Goal: Check status: Check status

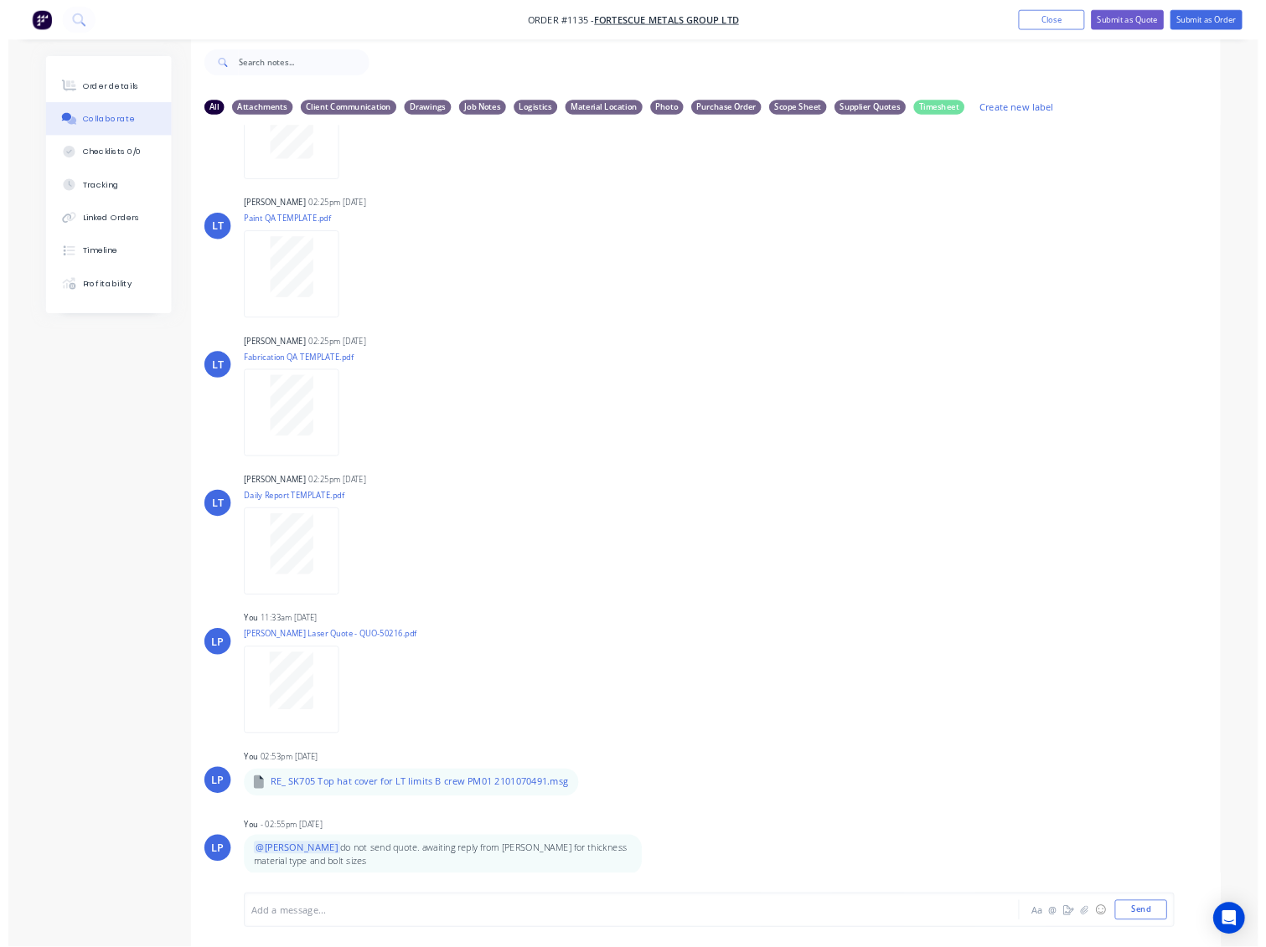
scroll to position [25, 0]
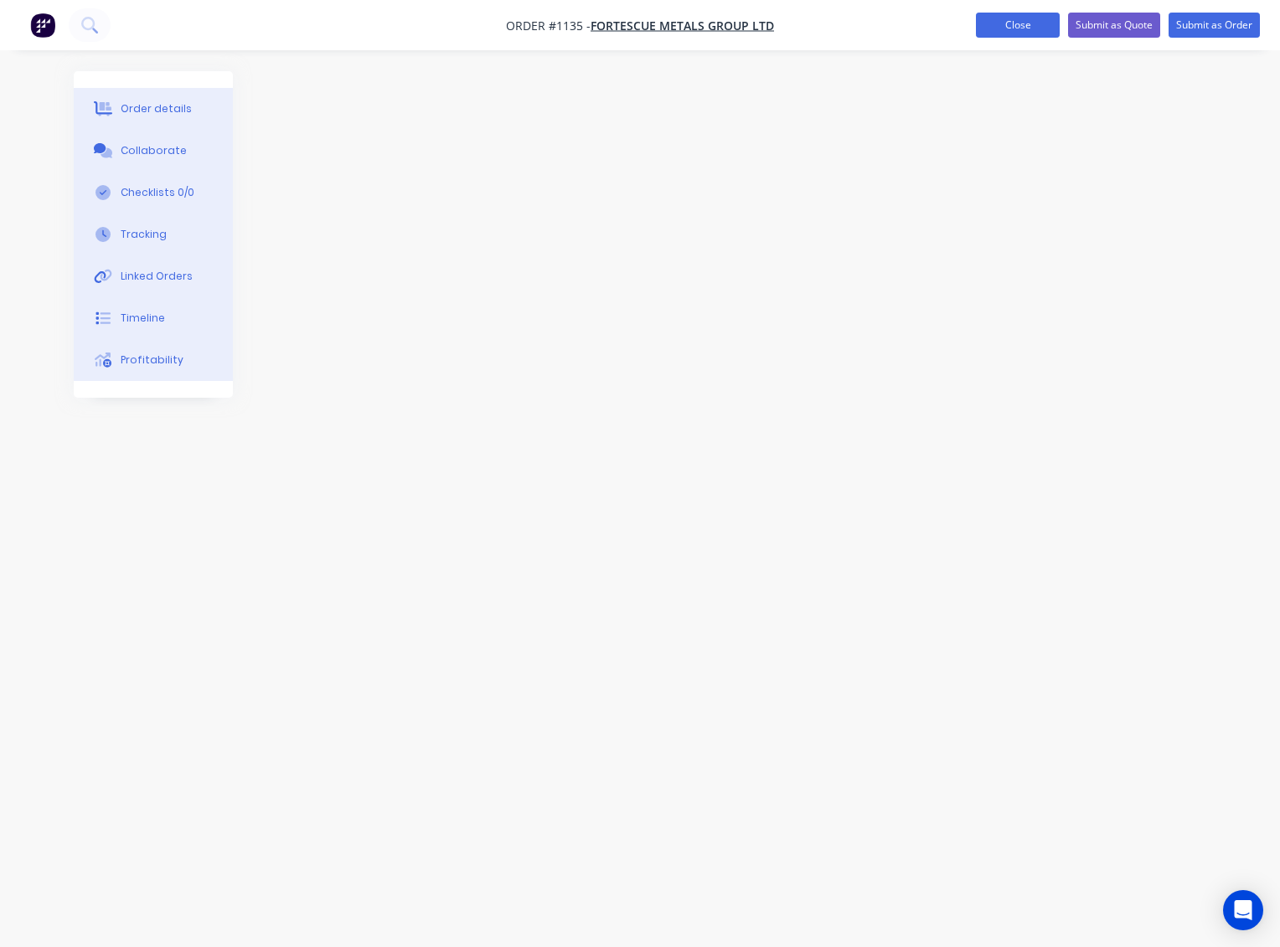
click at [1034, 25] on button "Close" at bounding box center [1018, 25] width 84 height 25
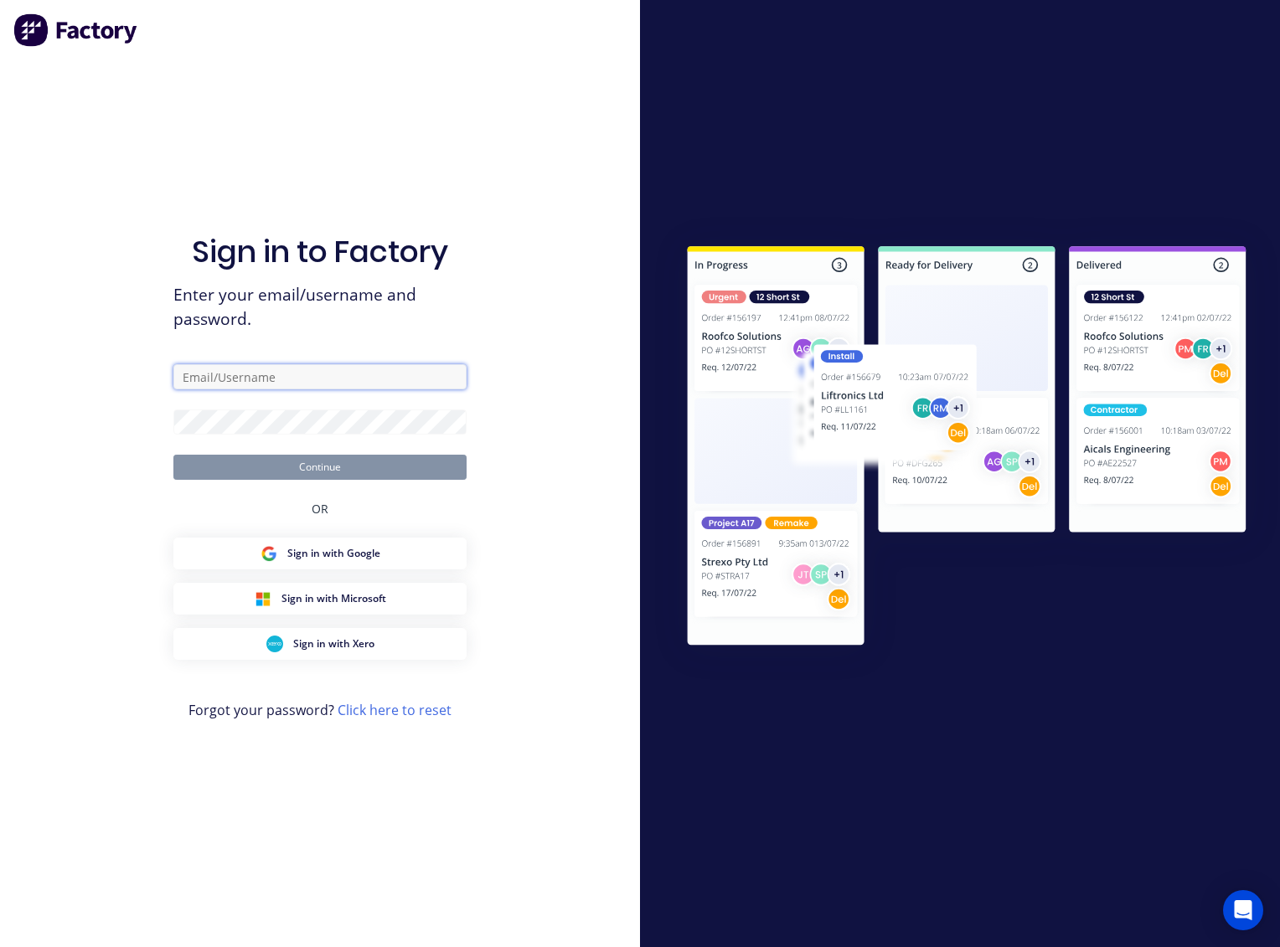
type input "[PERSON_NAME][EMAIL_ADDRESS][PERSON_NAME][DOMAIN_NAME]"
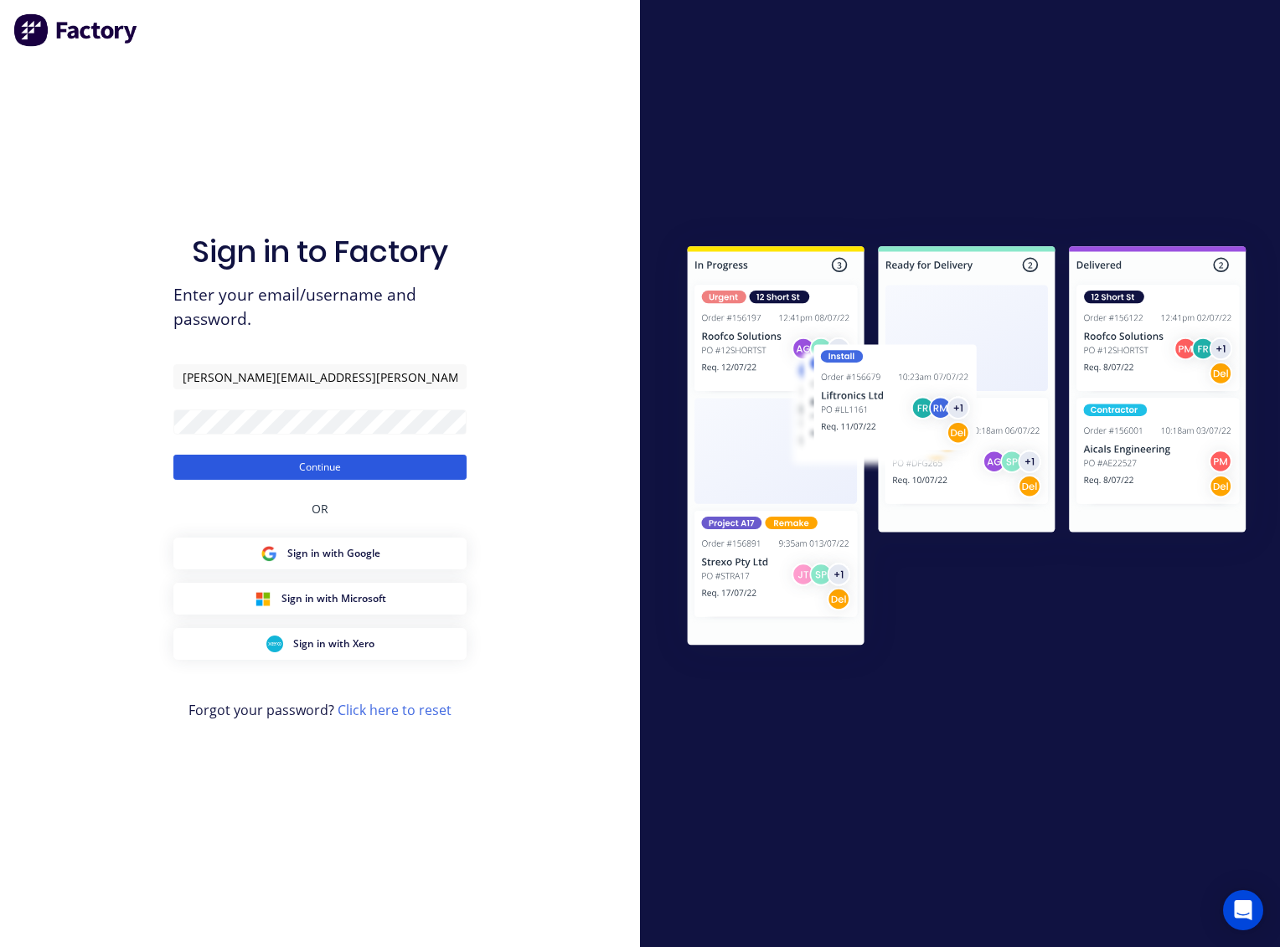
click at [337, 470] on button "Continue" at bounding box center [319, 467] width 293 height 25
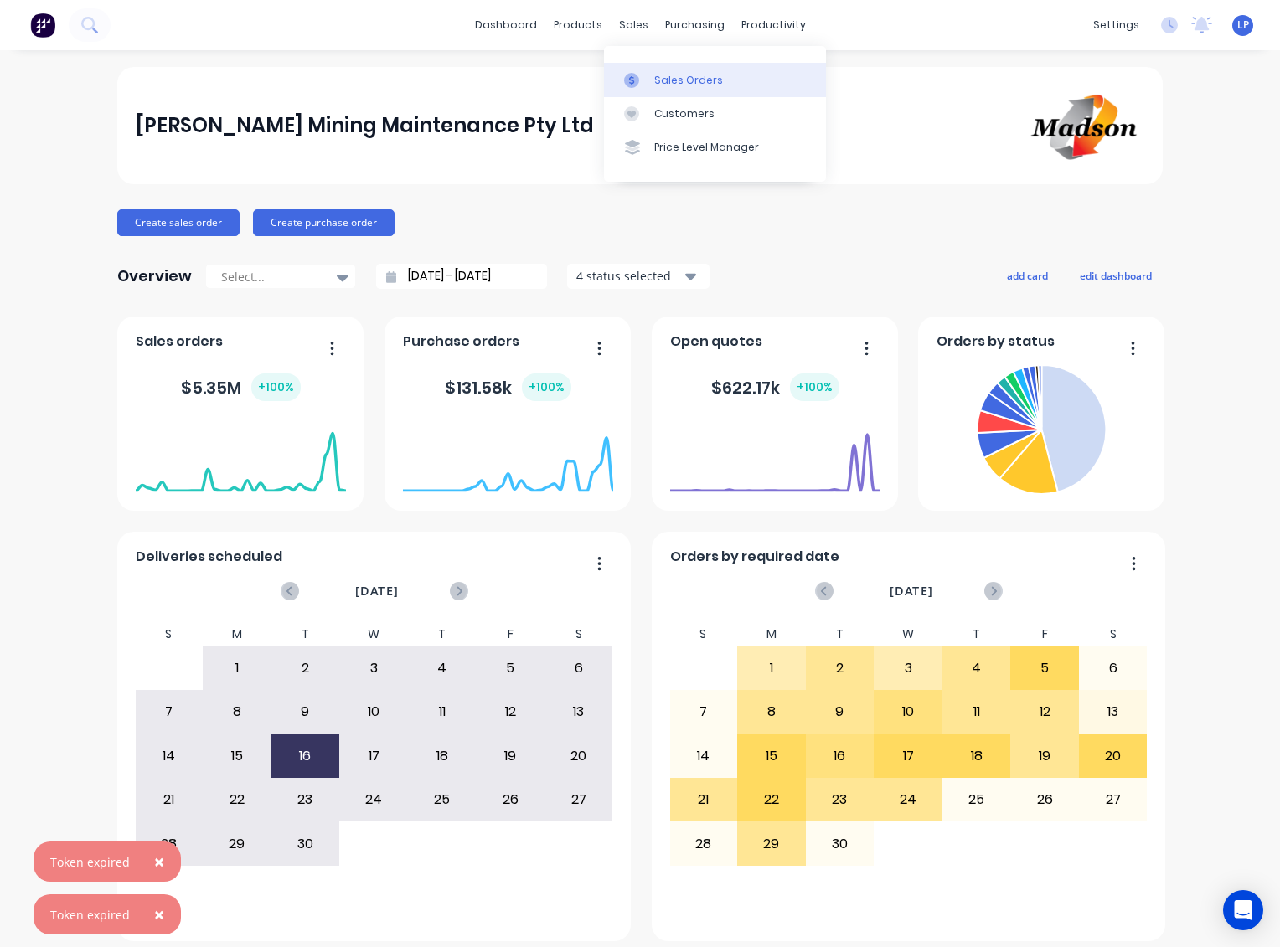
click at [636, 80] on icon at bounding box center [631, 80] width 15 height 15
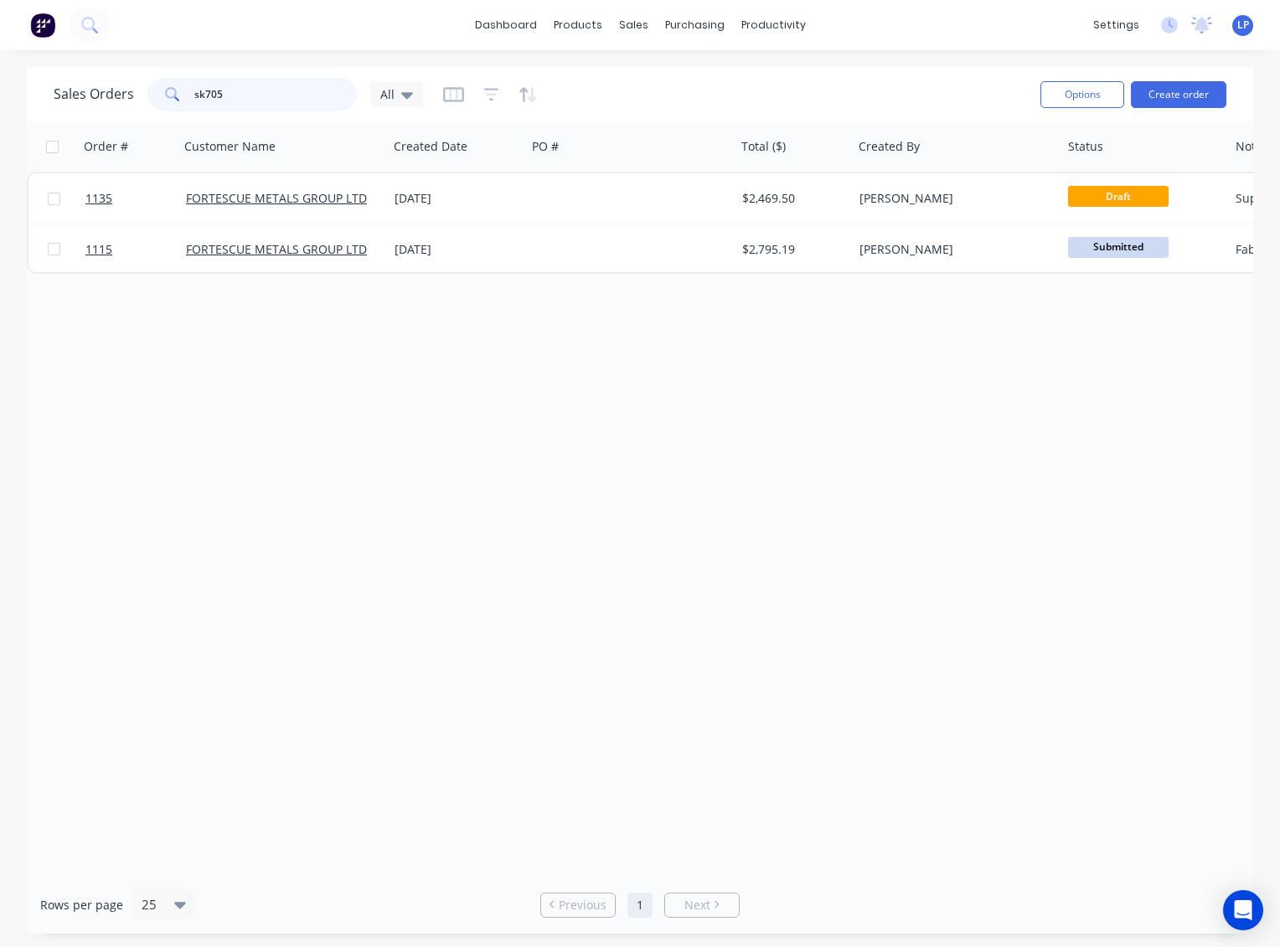
drag, startPoint x: 136, startPoint y: 90, endPoint x: 115, endPoint y: 89, distance: 21.0
click at [115, 89] on div "Sales Orders sk705 All" at bounding box center [238, 95] width 369 height 34
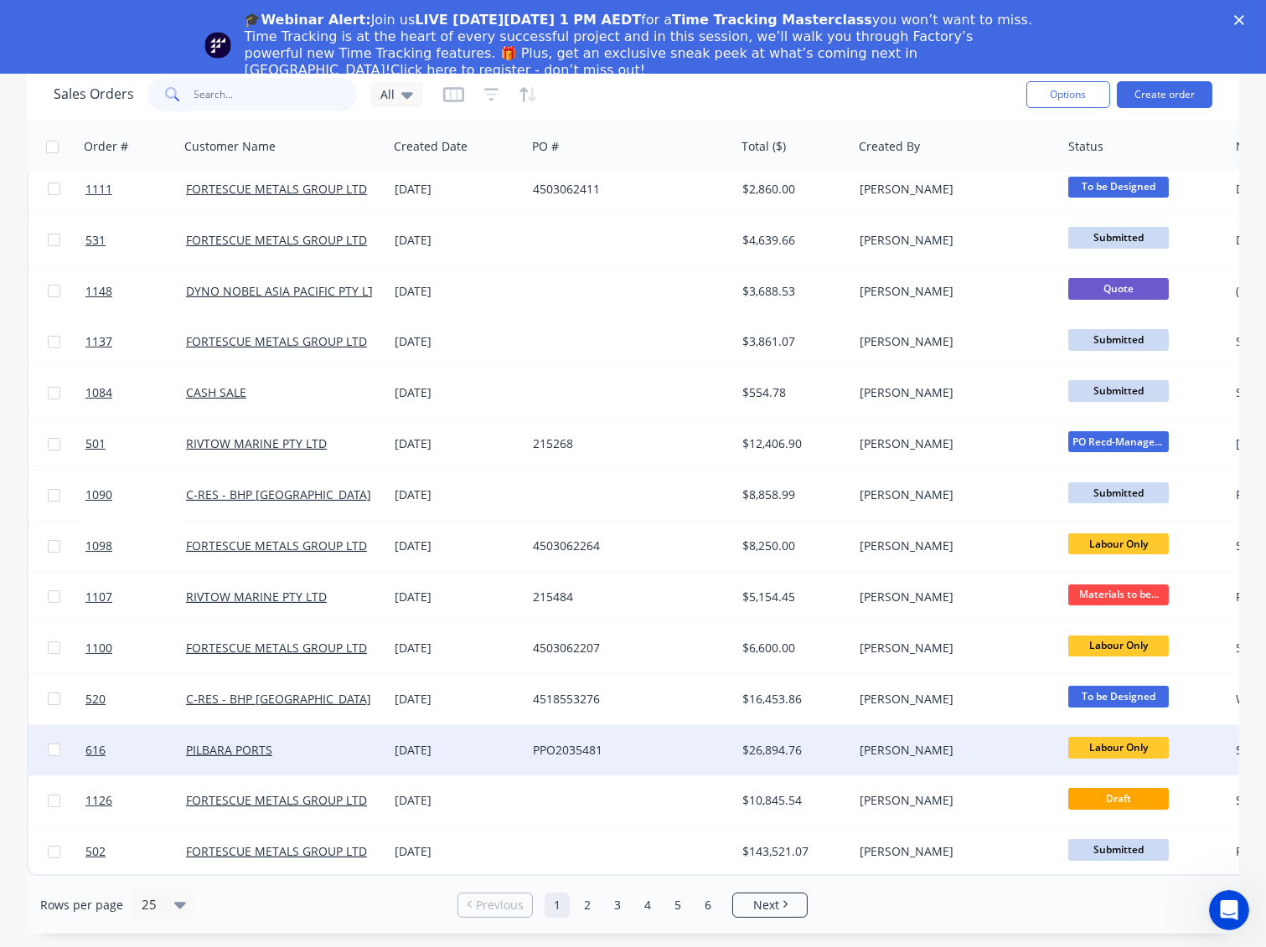
scroll to position [20, 0]
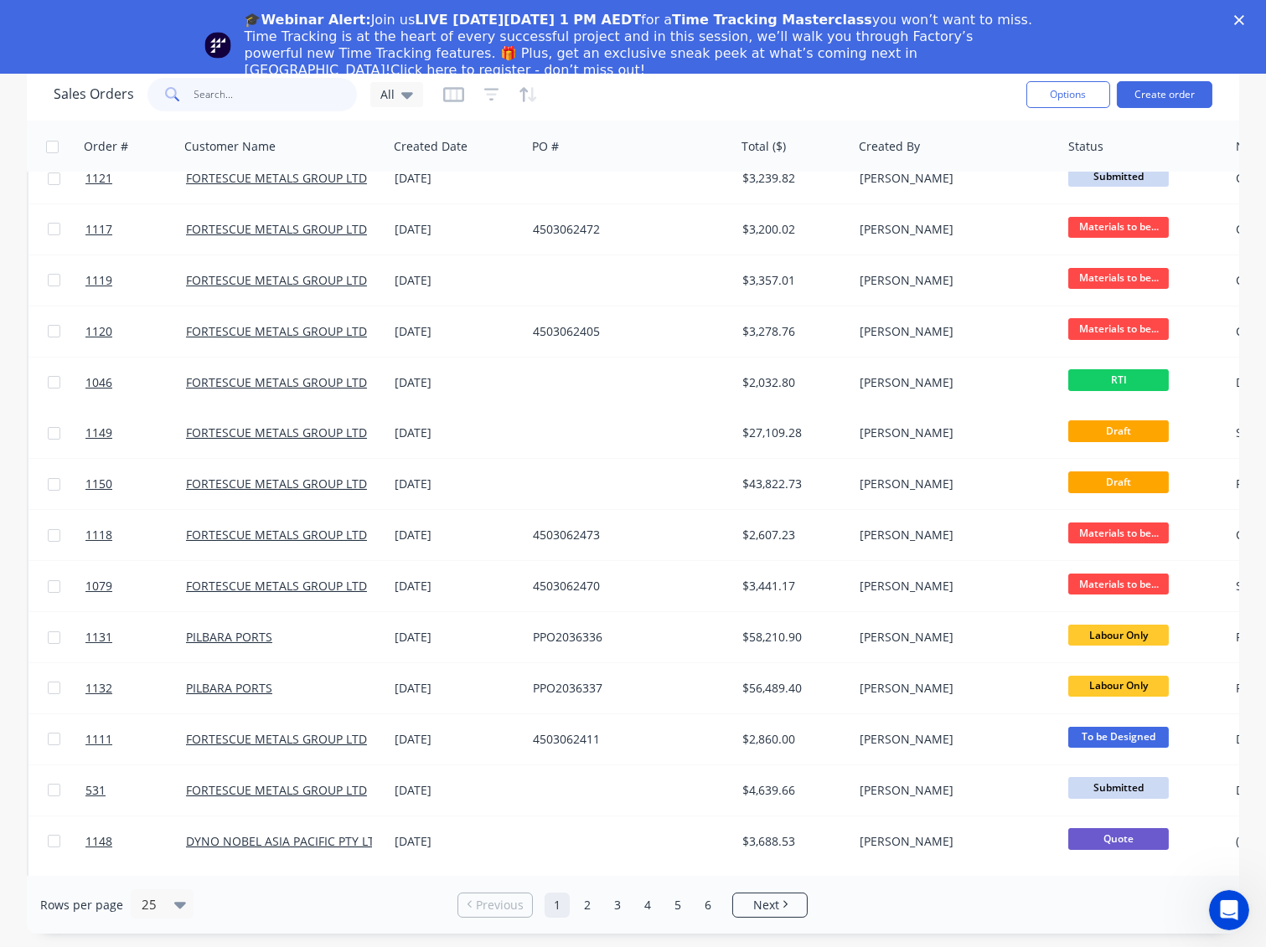
click at [235, 103] on input "text" at bounding box center [275, 95] width 163 height 34
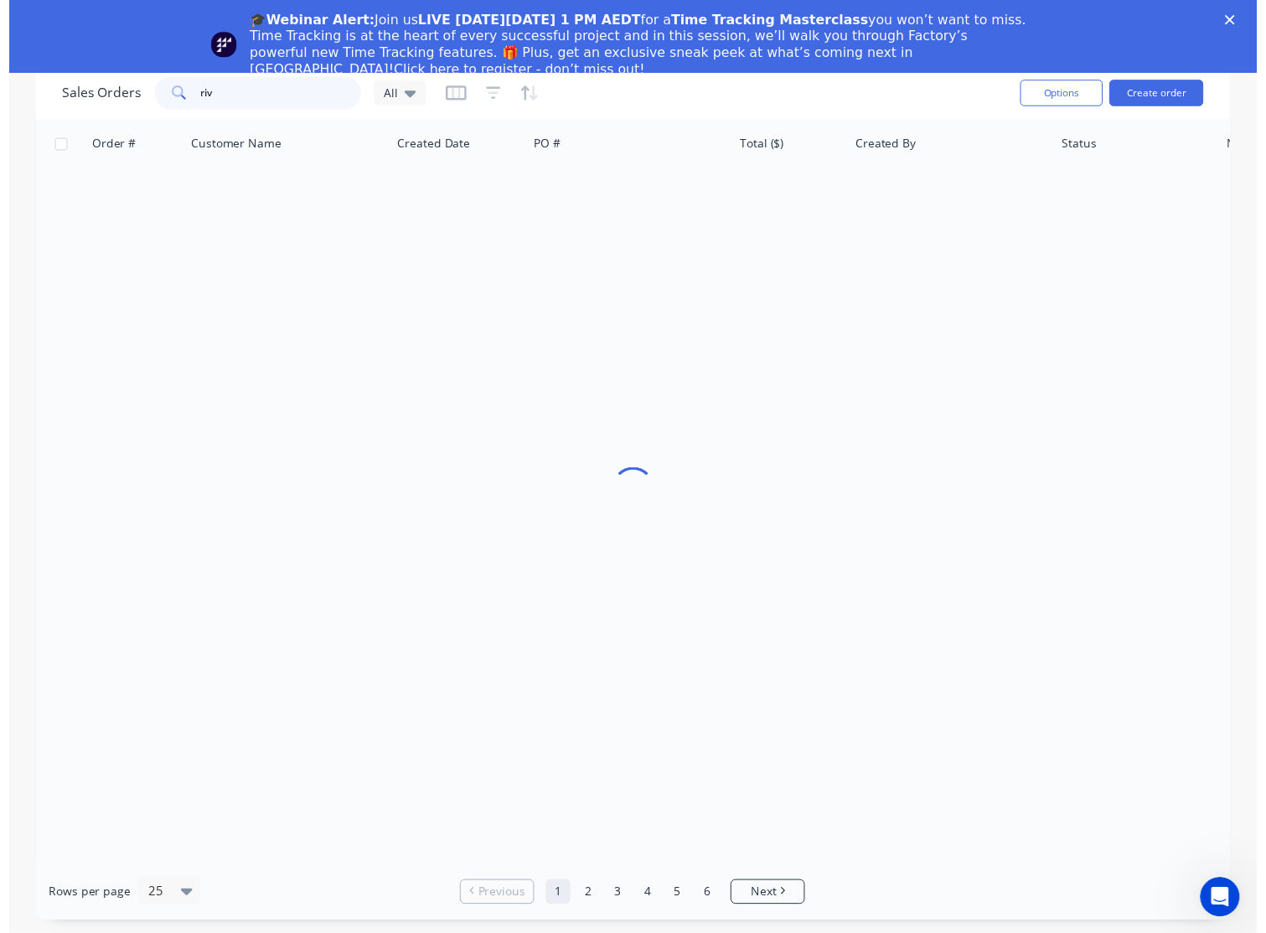
scroll to position [0, 0]
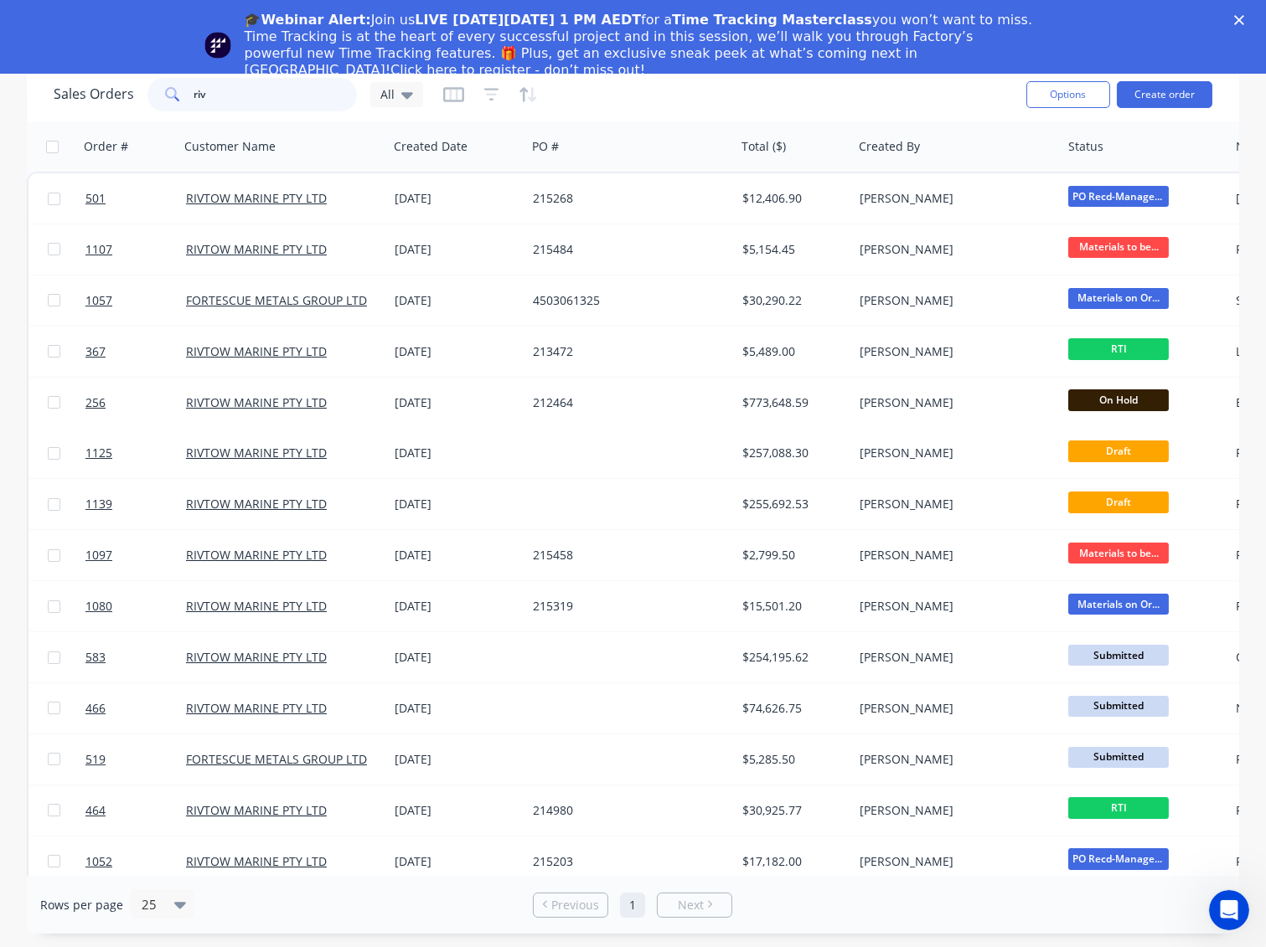
type input "riv"
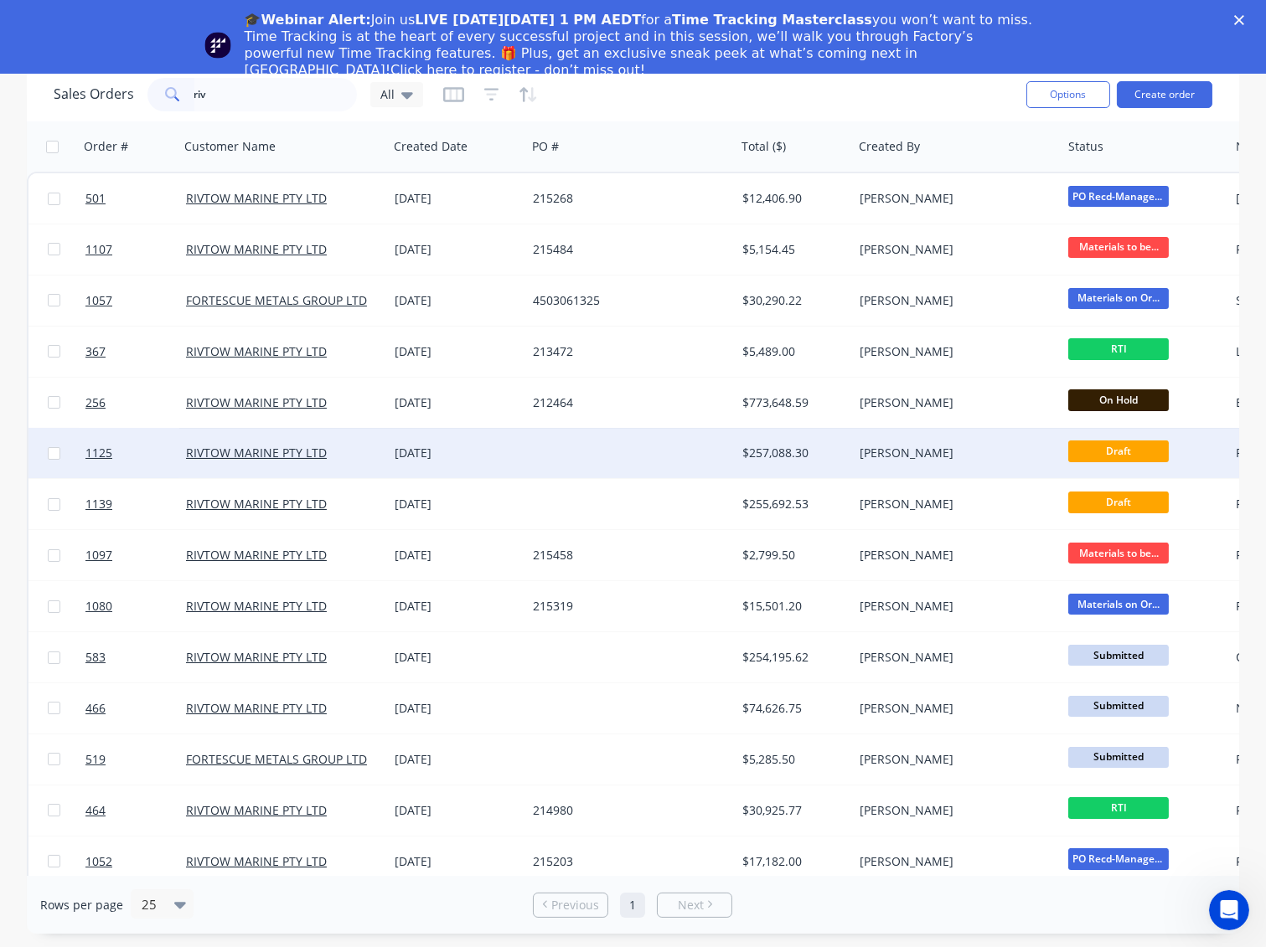
click at [370, 459] on div "RIVTOW MARINE PTY LTD" at bounding box center [279, 453] width 186 height 17
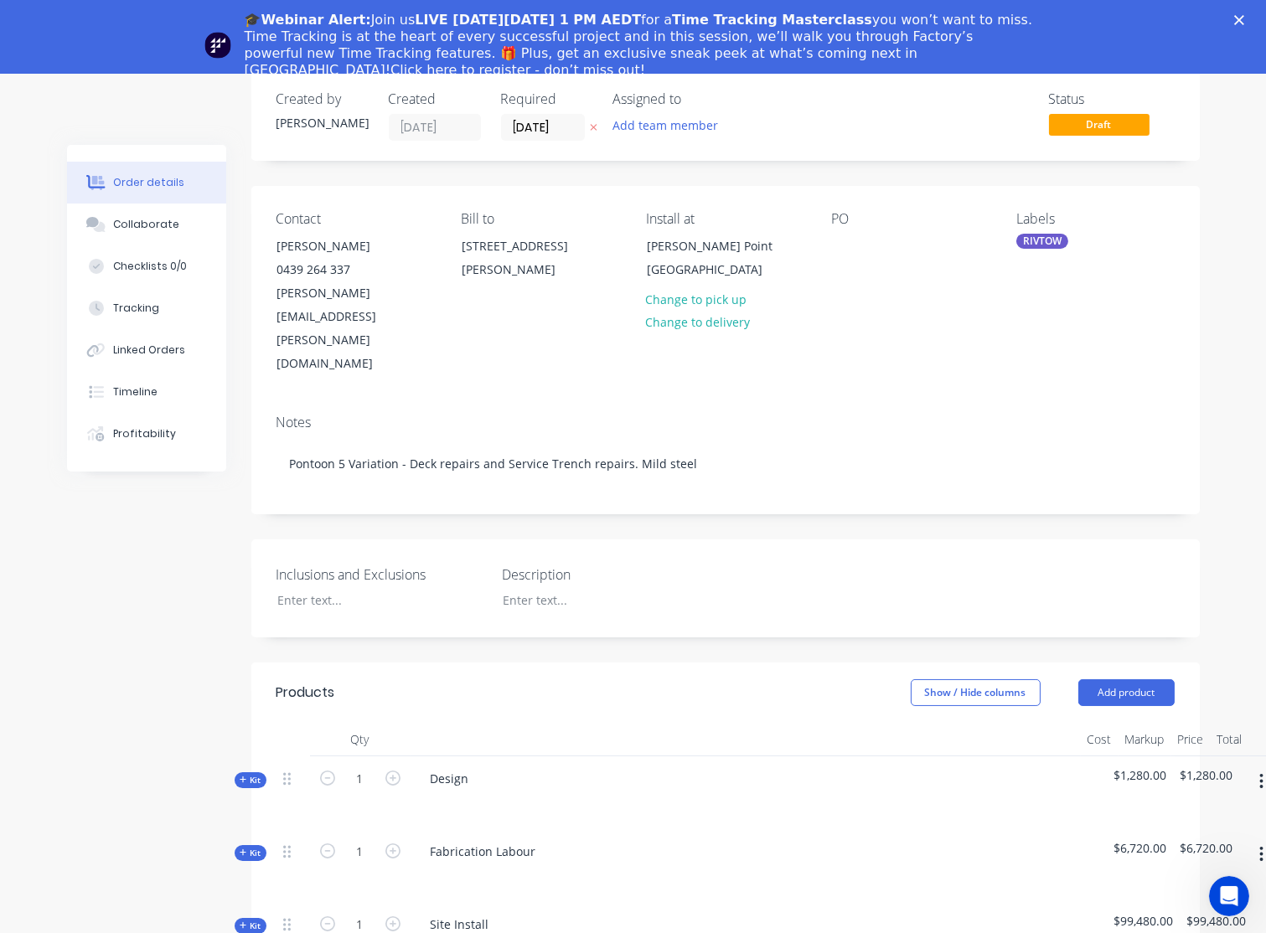
click at [1244, 17] on icon "Close" at bounding box center [1239, 20] width 10 height 10
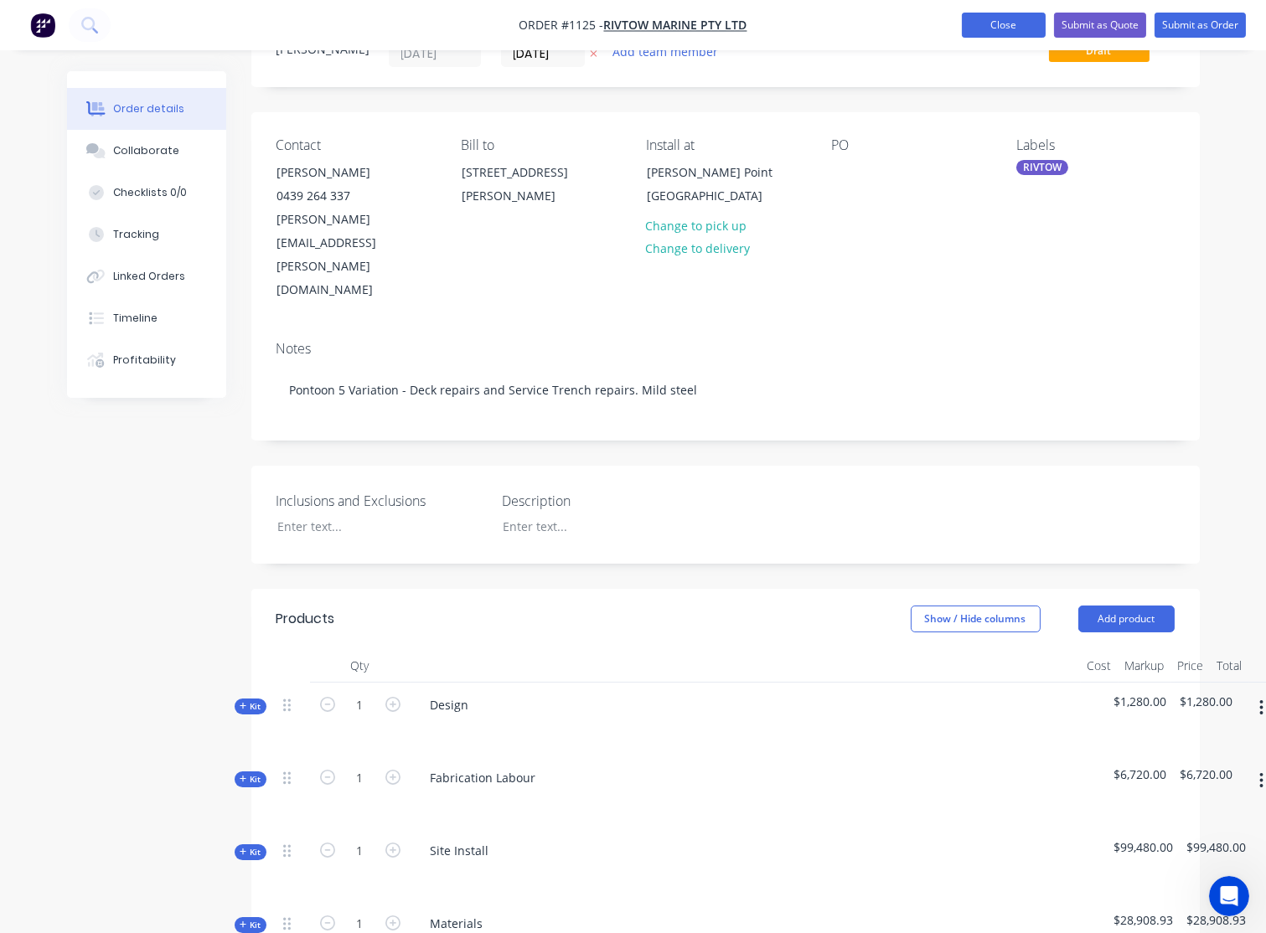
click at [983, 22] on button "Close" at bounding box center [1004, 25] width 84 height 25
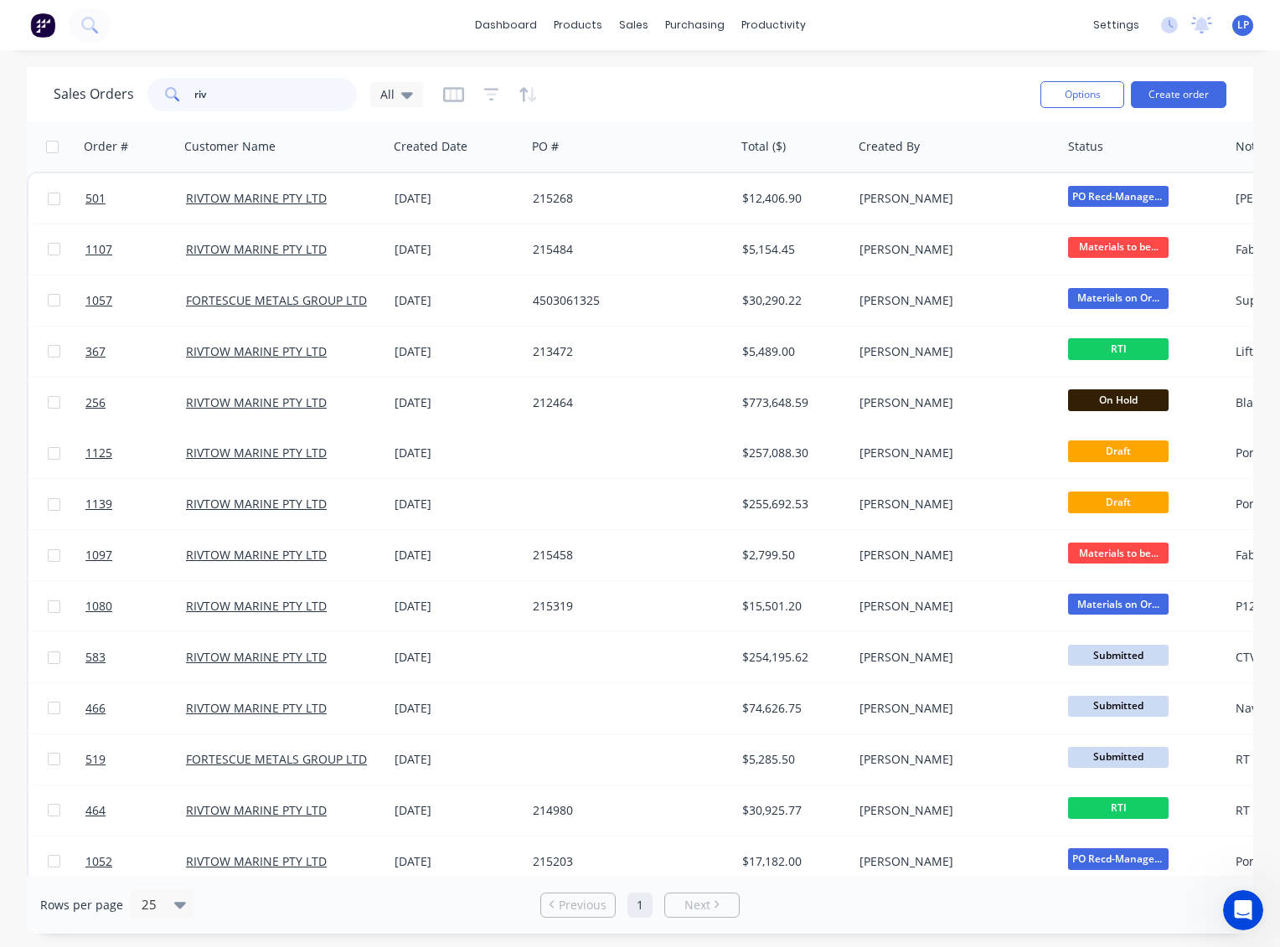
drag, startPoint x: 281, startPoint y: 91, endPoint x: 157, endPoint y: 75, distance: 125.0
click at [157, 75] on div "Sales Orders riv All" at bounding box center [540, 94] width 973 height 41
type input "1130"
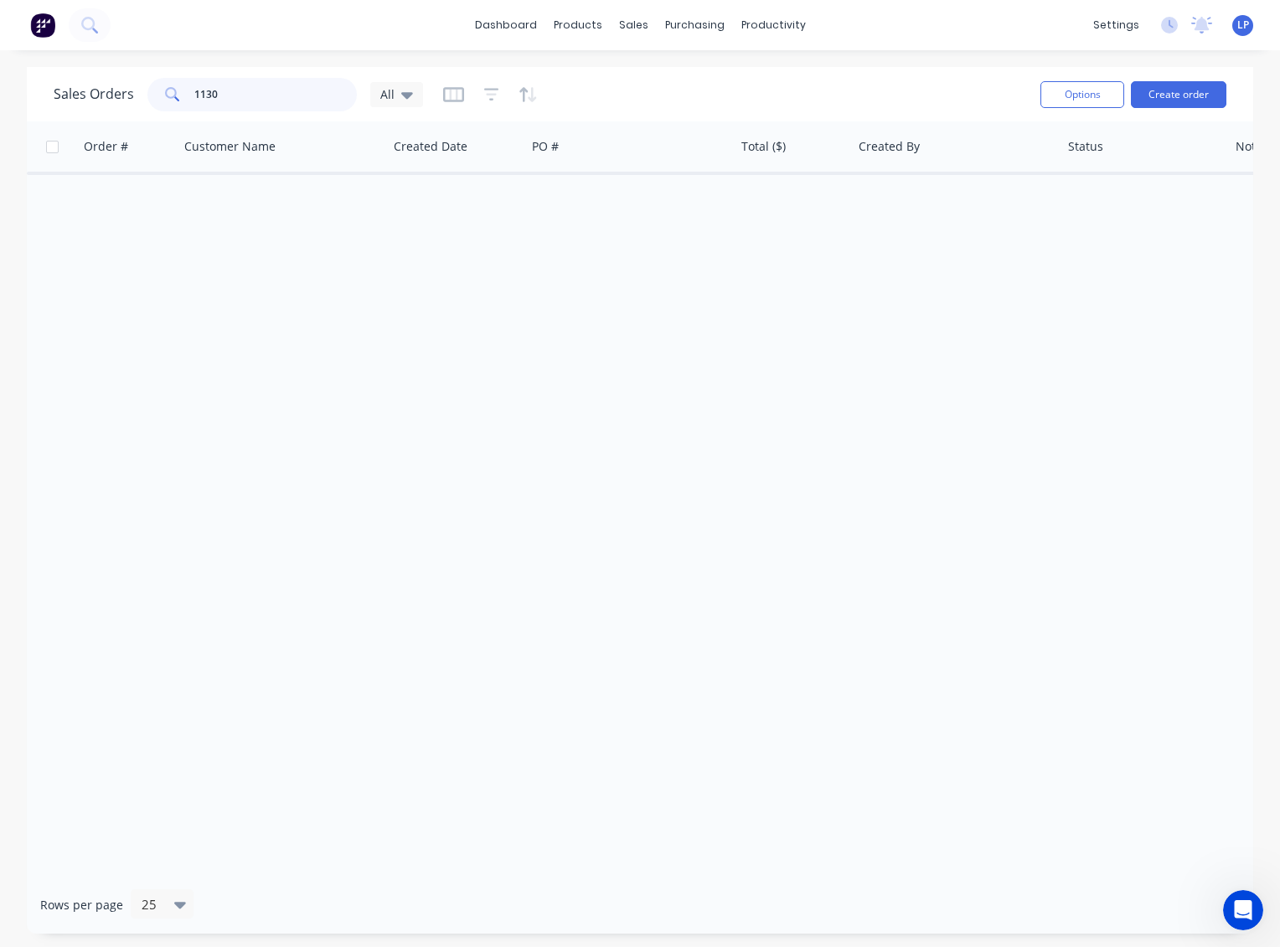
drag, startPoint x: 292, startPoint y: 102, endPoint x: 158, endPoint y: 89, distance: 134.7
click at [158, 89] on div "1130" at bounding box center [251, 95] width 209 height 34
